Goal: Information Seeking & Learning: Find contact information

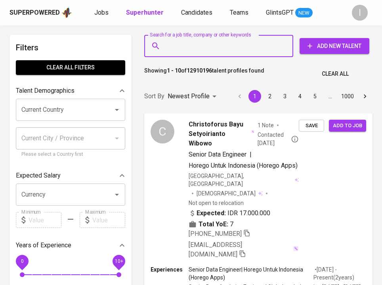
click at [213, 48] on input "Search for a job title, company or other keywords" at bounding box center [221, 45] width 114 height 15
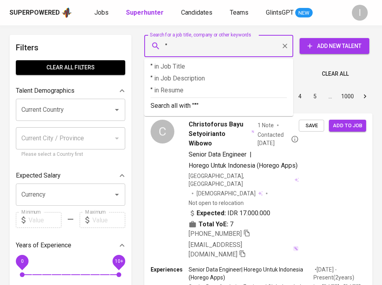
paste input "Inphosoft Indonesia"
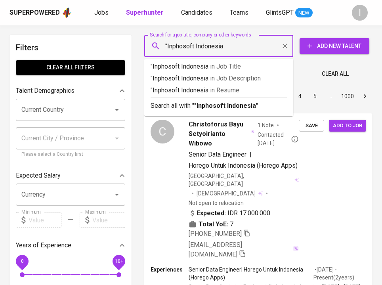
type input ""Inphosoft Indonesia""
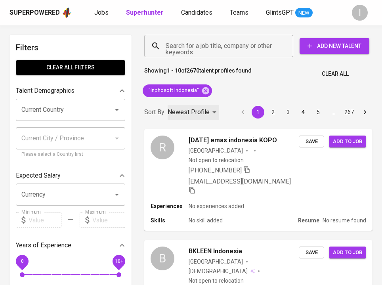
click at [204, 114] on p "Newest Profile" at bounding box center [188, 112] width 42 height 10
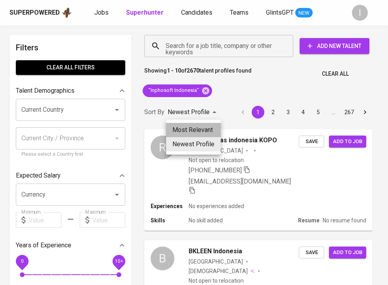
click at [196, 130] on li "Most Relevant" at bounding box center [193, 130] width 55 height 14
type input "MOST_RELEVANT"
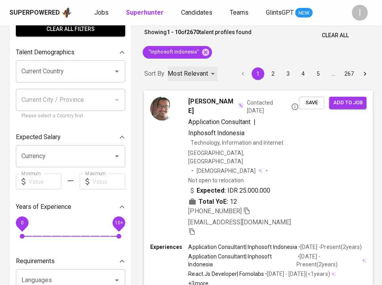
scroll to position [51, 0]
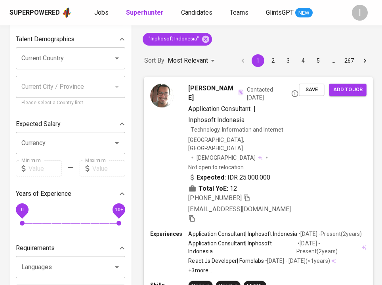
click at [293, 143] on div "Indonesia, Jakarta Pusat Male Not open to relocation" at bounding box center [243, 153] width 110 height 35
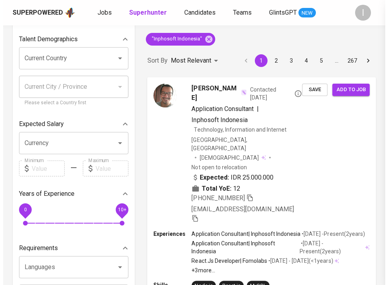
scroll to position [98, 0]
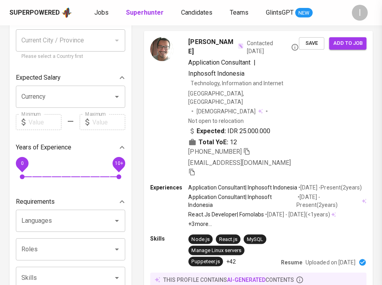
click at [267, 147] on div at bounding box center [191, 142] width 382 height 285
click at [282, 147] on div "+62 812-9330-9928 wim.katana@gmail.com" at bounding box center [243, 162] width 110 height 30
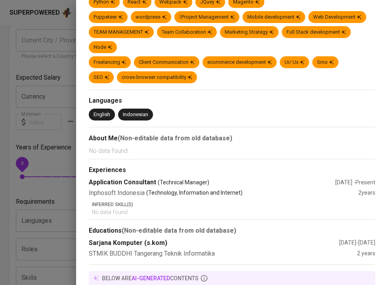
scroll to position [0, 0]
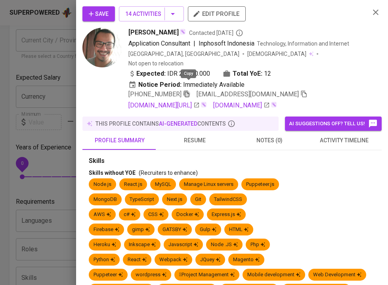
click at [189, 91] on icon "button" at bounding box center [187, 94] width 6 height 7
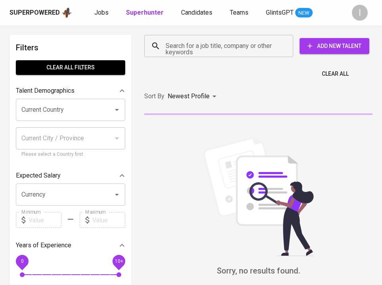
click at [198, 49] on input "Search for a job title, company or other keywords" at bounding box center [221, 45] width 114 height 15
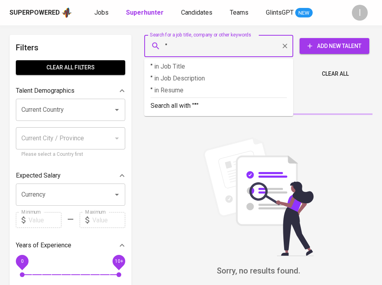
paste input "TOSURO TECHNOLOGY"
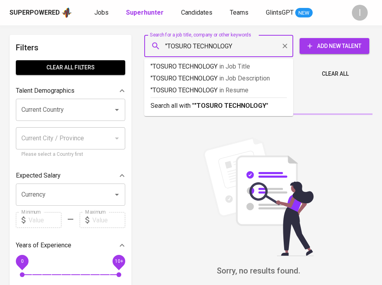
type input ""TOSURO TECHNOLOGY""
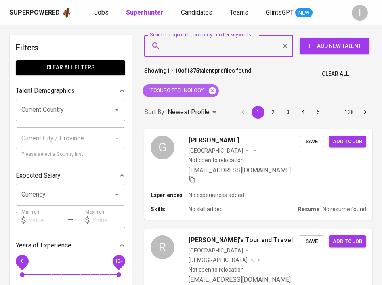
click at [210, 88] on icon at bounding box center [212, 90] width 9 height 9
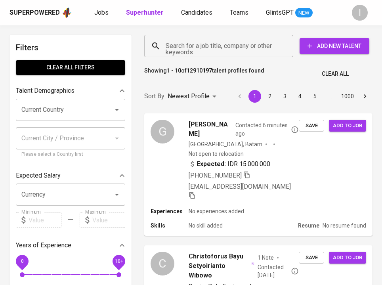
click at [226, 48] on input "Search for a job title, company or other keywords" at bounding box center [221, 45] width 114 height 15
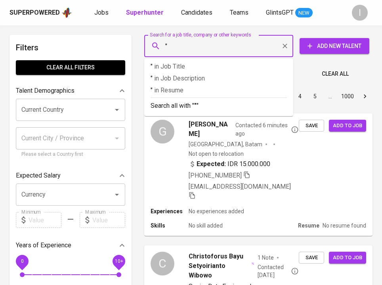
paste input "[PERSON_NAME]"
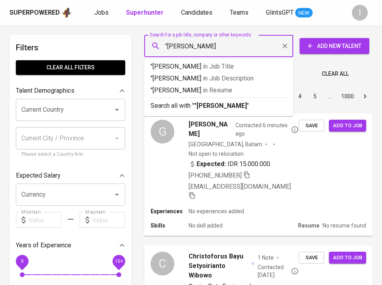
type input ""[PERSON_NAME]""
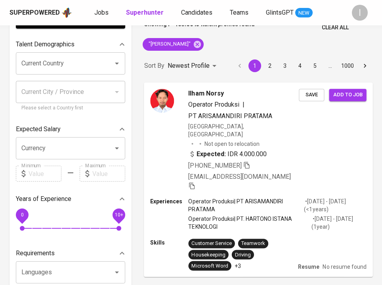
scroll to position [42, 0]
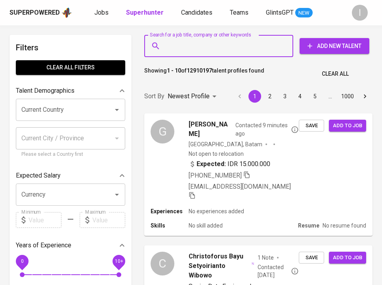
click at [245, 52] on input "Search for a job title, company or other keywords" at bounding box center [221, 45] width 114 height 15
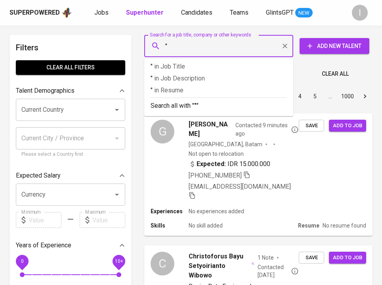
paste input "[PERSON_NAME]"
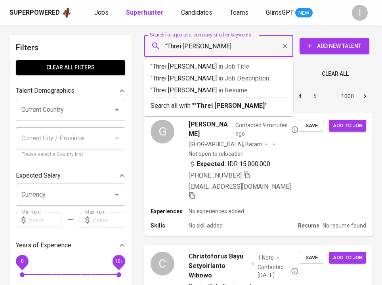
type input ""Threi [PERSON_NAME]""
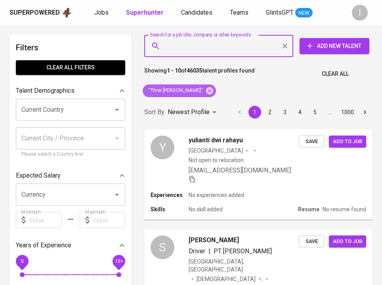
click at [205, 89] on icon at bounding box center [209, 90] width 9 height 9
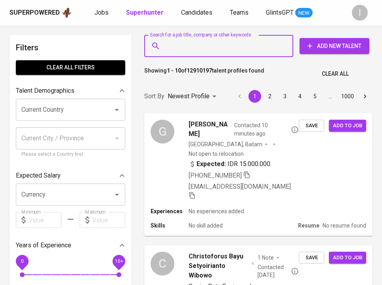
click at [220, 48] on input "Search for a job title, company or other keywords" at bounding box center [221, 45] width 114 height 15
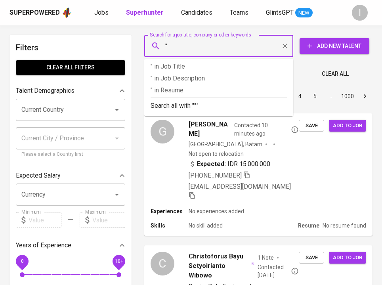
paste input "XY Architects"
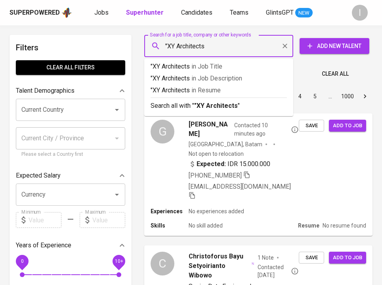
type input ""XY Architects""
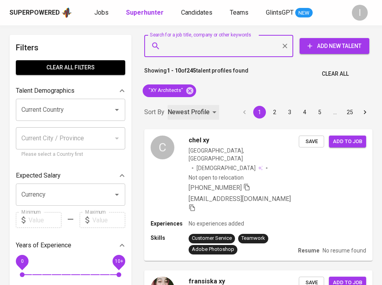
click at [186, 114] on p "Newest Profile" at bounding box center [188, 112] width 42 height 10
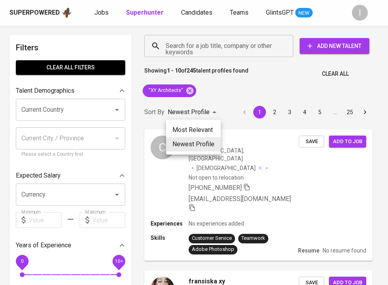
click at [186, 126] on li "Most Relevant" at bounding box center [193, 130] width 55 height 14
type input "MOST_RELEVANT"
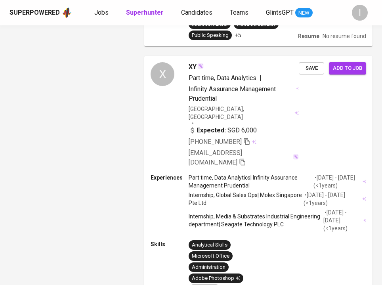
scroll to position [1496, 0]
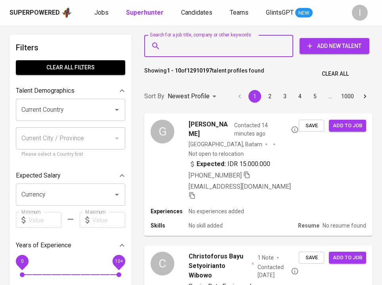
click at [232, 45] on input "Search for a job title, company or other keywords" at bounding box center [221, 45] width 114 height 15
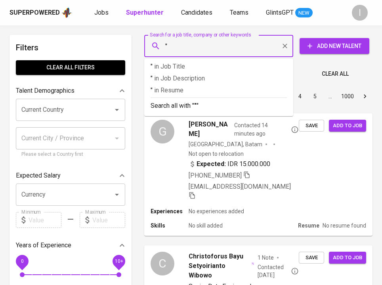
paste input "Abadi Berkat Odelia"
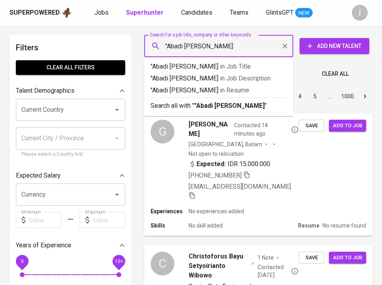
type input ""Abadi Berkat Odelia""
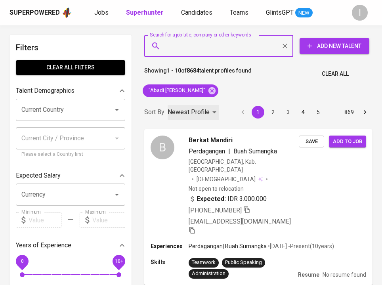
click at [199, 108] on p "Newest Profile" at bounding box center [188, 112] width 42 height 10
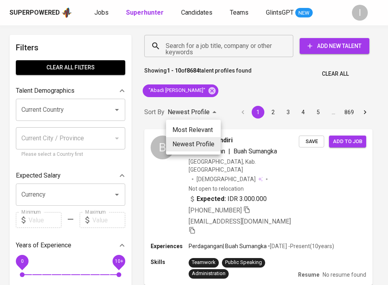
click at [199, 132] on li "Most Relevant" at bounding box center [193, 130] width 55 height 14
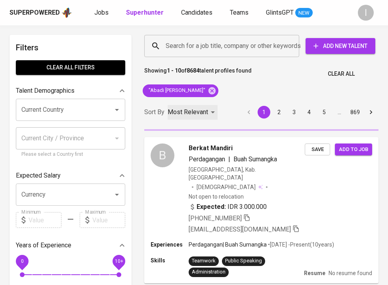
type input "MOST_RELEVANT"
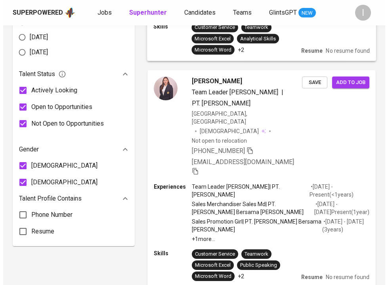
scroll to position [451, 0]
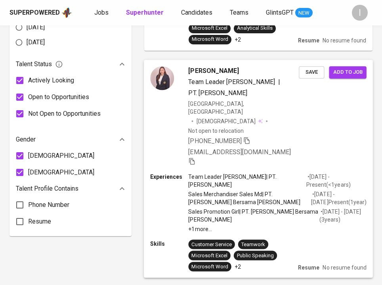
click at [294, 99] on div "Indonesia, Manado Female Not open to relocation" at bounding box center [243, 116] width 110 height 35
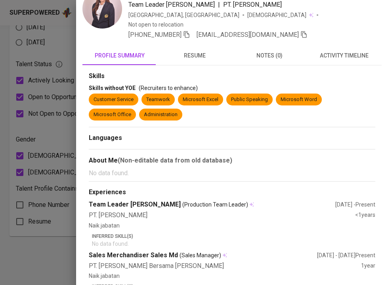
scroll to position [0, 0]
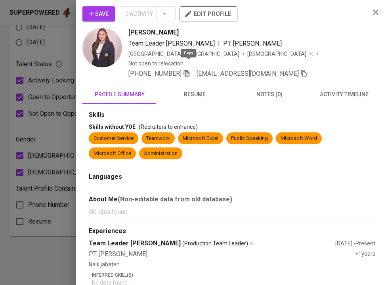
click at [186, 70] on icon "button" at bounding box center [186, 73] width 7 height 7
